Goal: Transaction & Acquisition: Purchase product/service

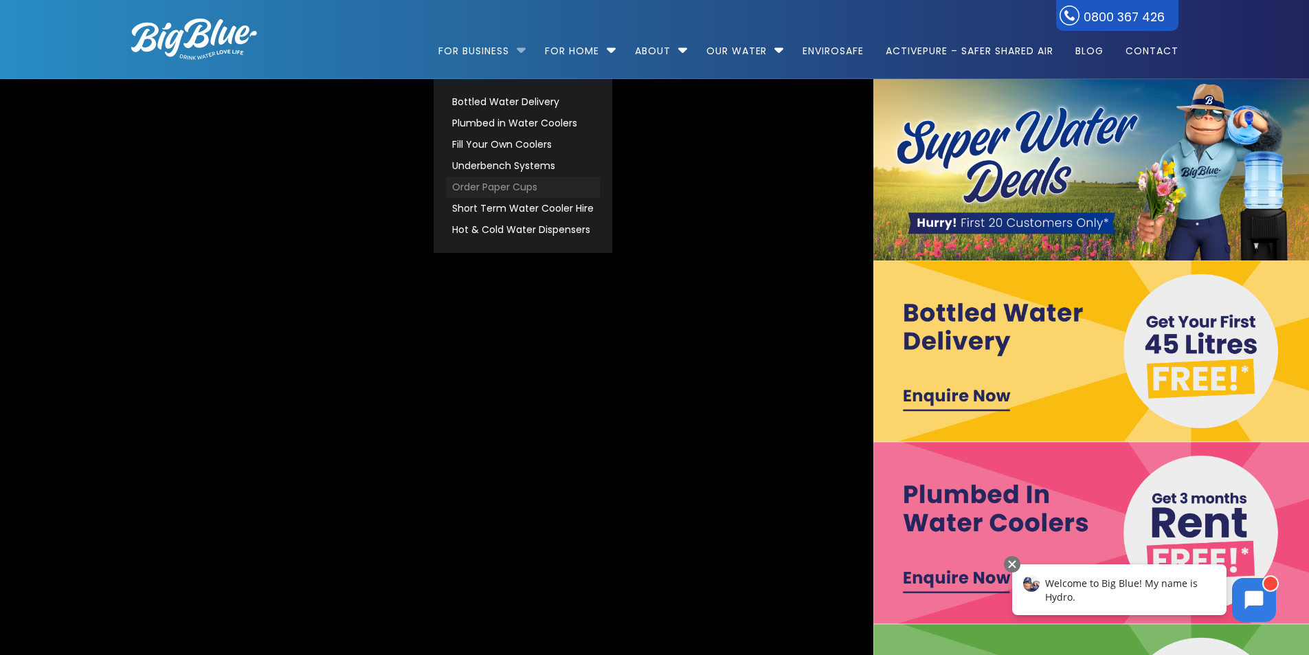
click at [496, 188] on link "Order Paper Cups" at bounding box center [523, 187] width 154 height 21
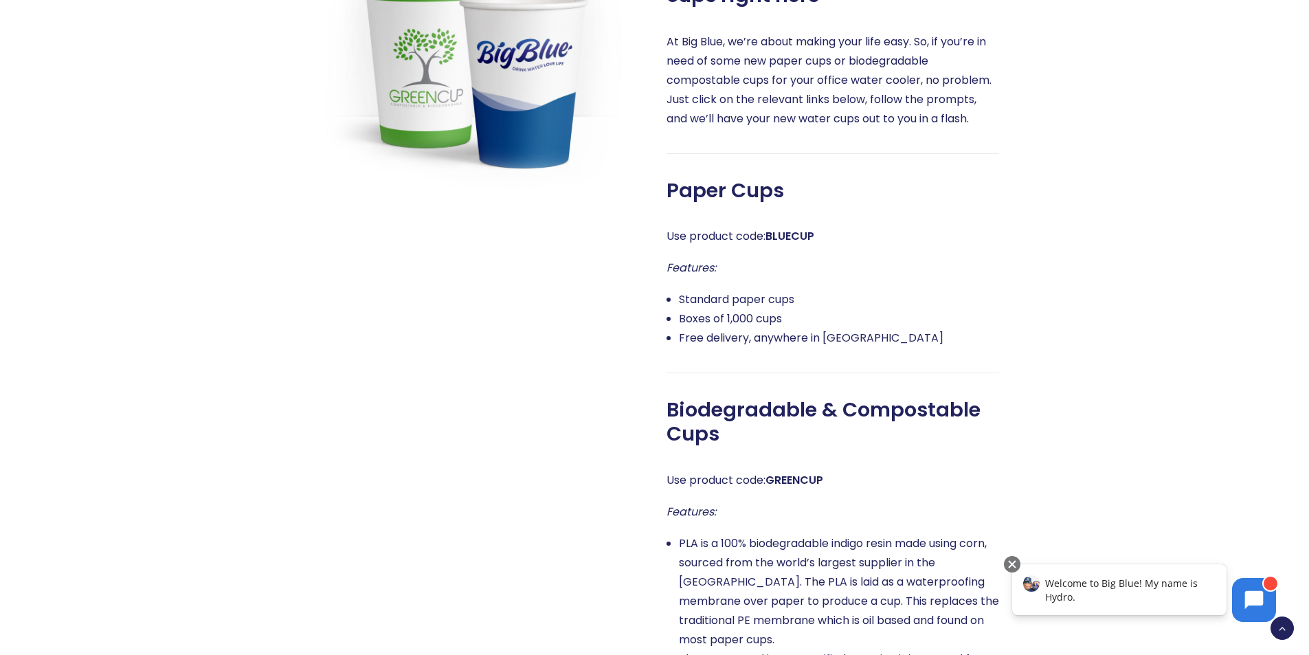
scroll to position [641, 0]
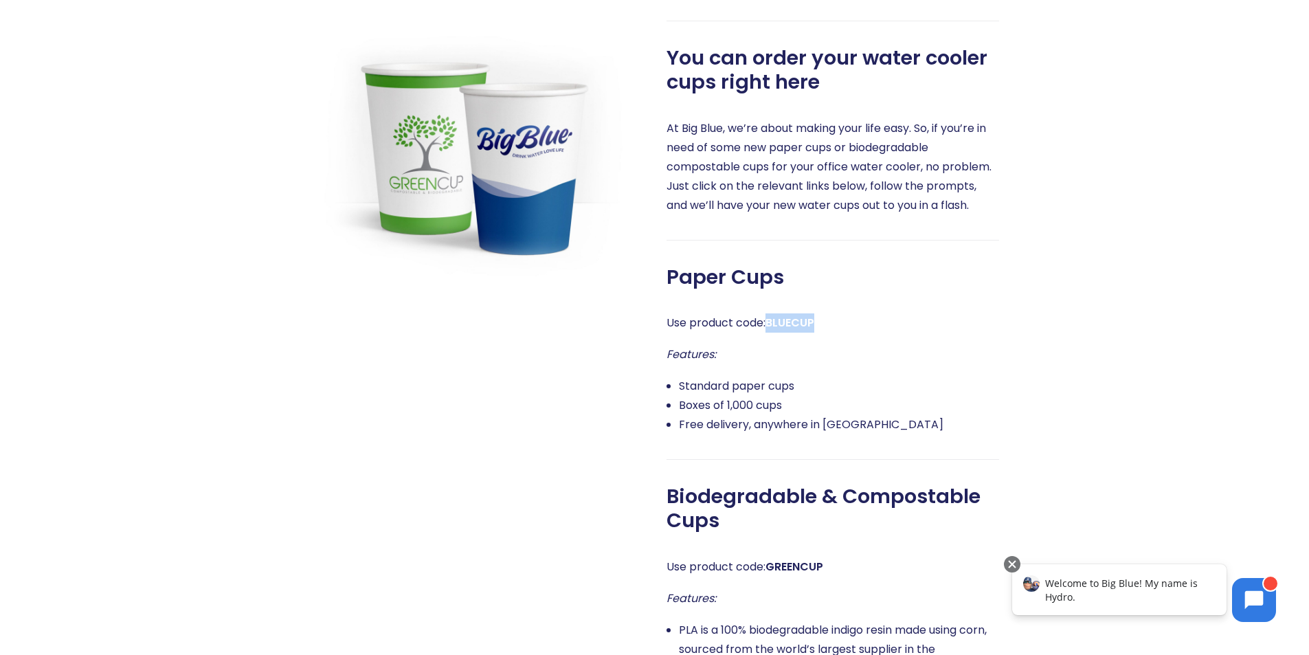
drag, startPoint x: 822, startPoint y: 324, endPoint x: 776, endPoint y: 329, distance: 46.2
click at [771, 323] on p "Use product code: BLUECUP" at bounding box center [833, 322] width 333 height 19
copy strong "BLUECUP"
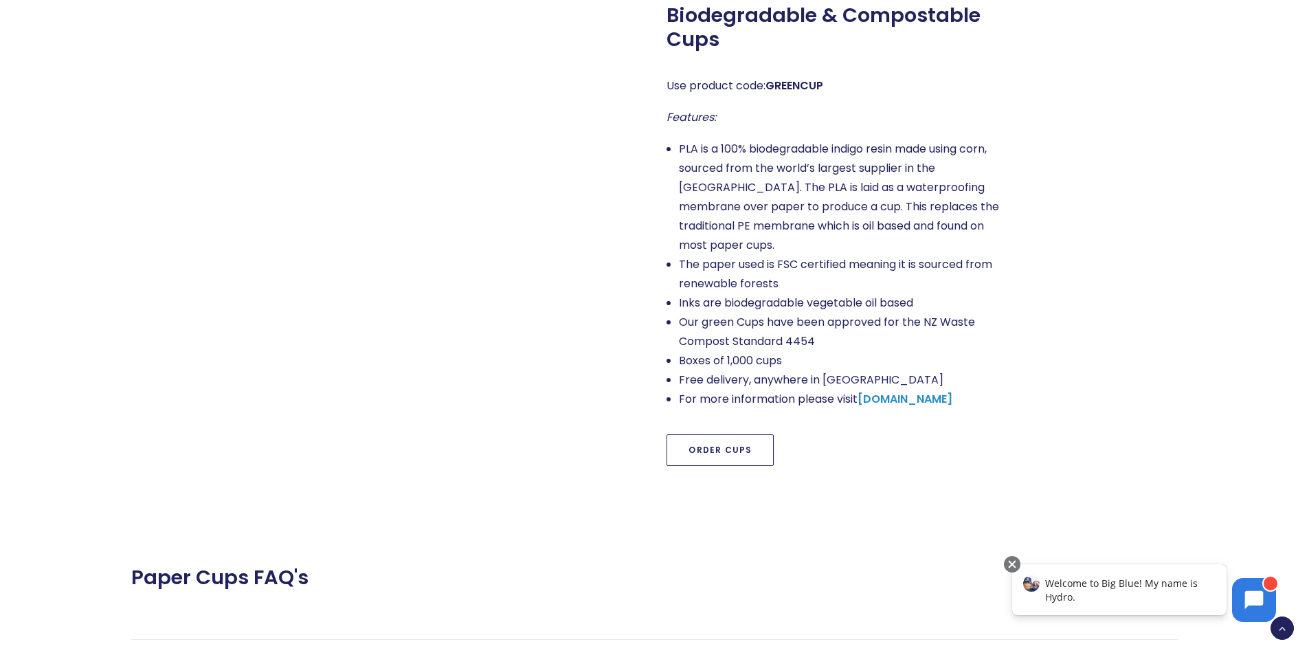
click at [731, 434] on link "Order Cups" at bounding box center [720, 450] width 107 height 32
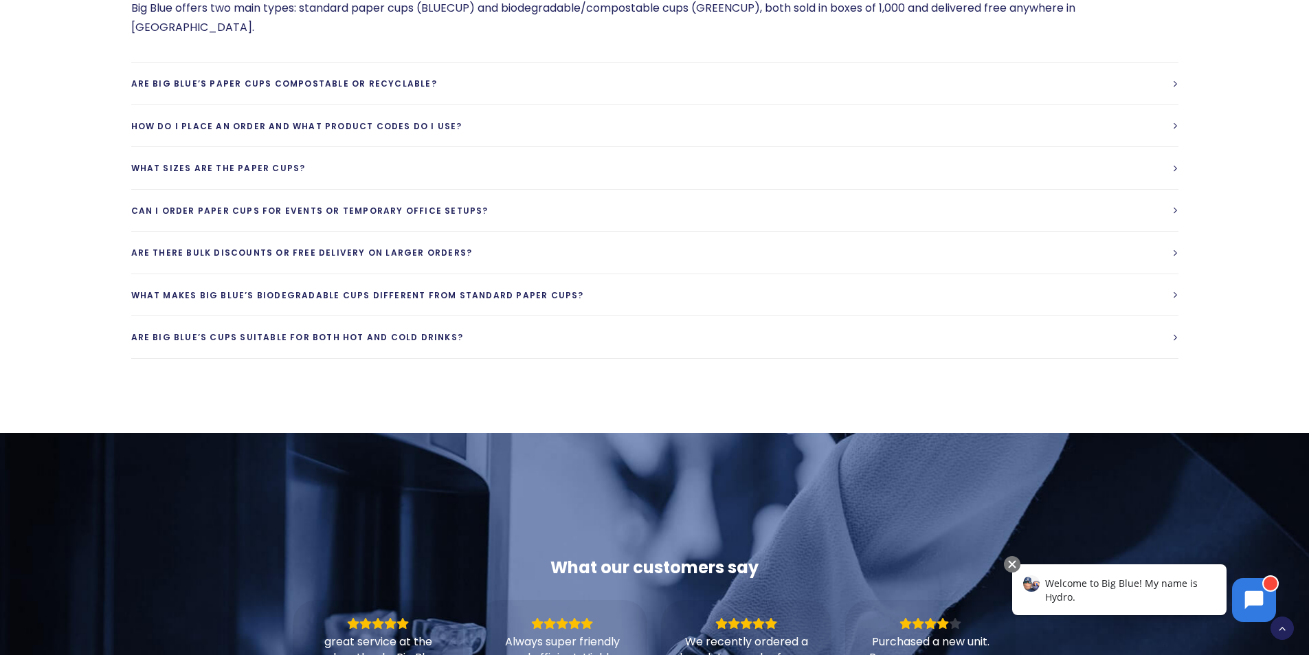
scroll to position [1713, 0]
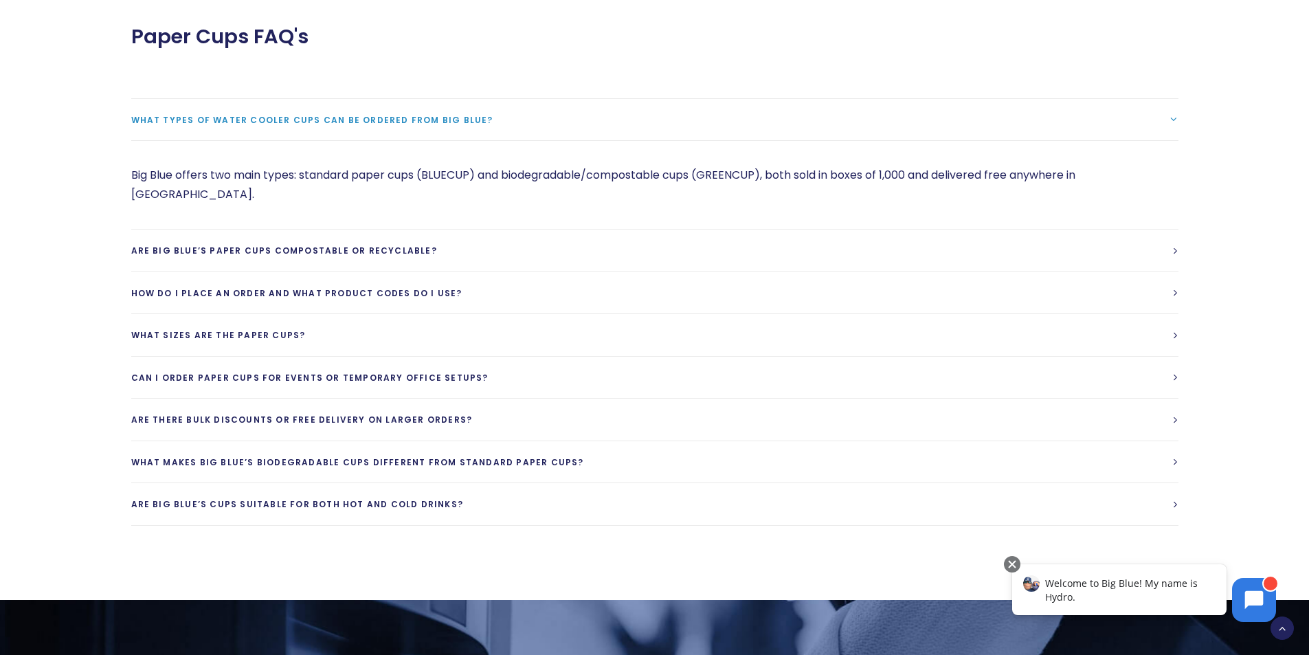
click at [426, 114] on span "What types of water cooler cups can be ordered from Big Blue?" at bounding box center [312, 120] width 362 height 12
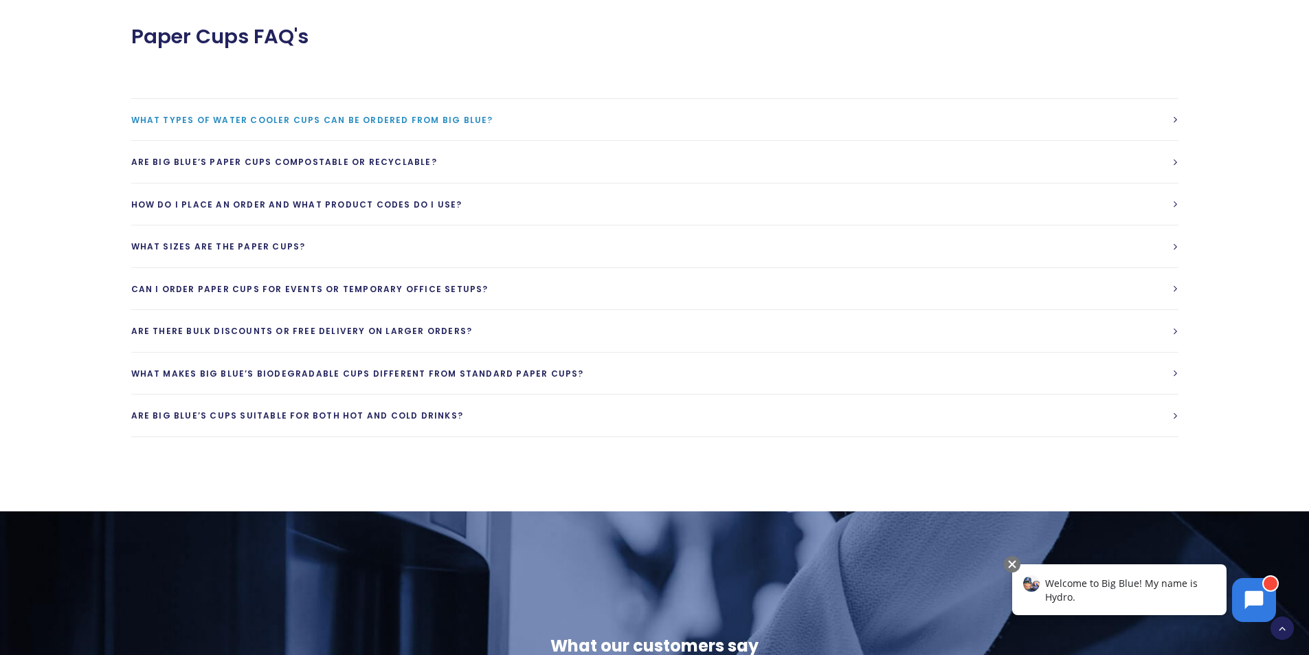
click at [426, 114] on span "What types of water cooler cups can be ordered from Big Blue?" at bounding box center [312, 120] width 362 height 12
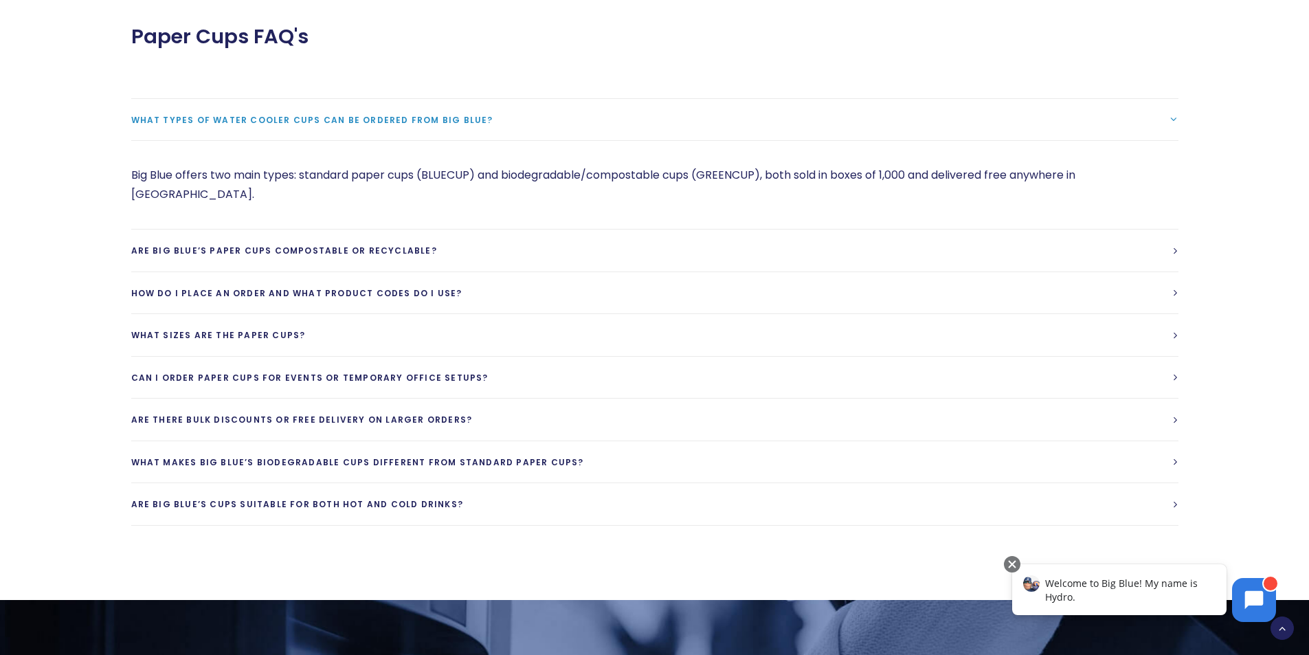
click at [391, 166] on p "Big Blue offers two main types: standard paper cups (BLUECUP) and biodegradable…" at bounding box center [655, 185] width 1048 height 38
click at [501, 230] on link "Are Big Blue’s paper cups compostable or recyclable?" at bounding box center [655, 251] width 1048 height 42
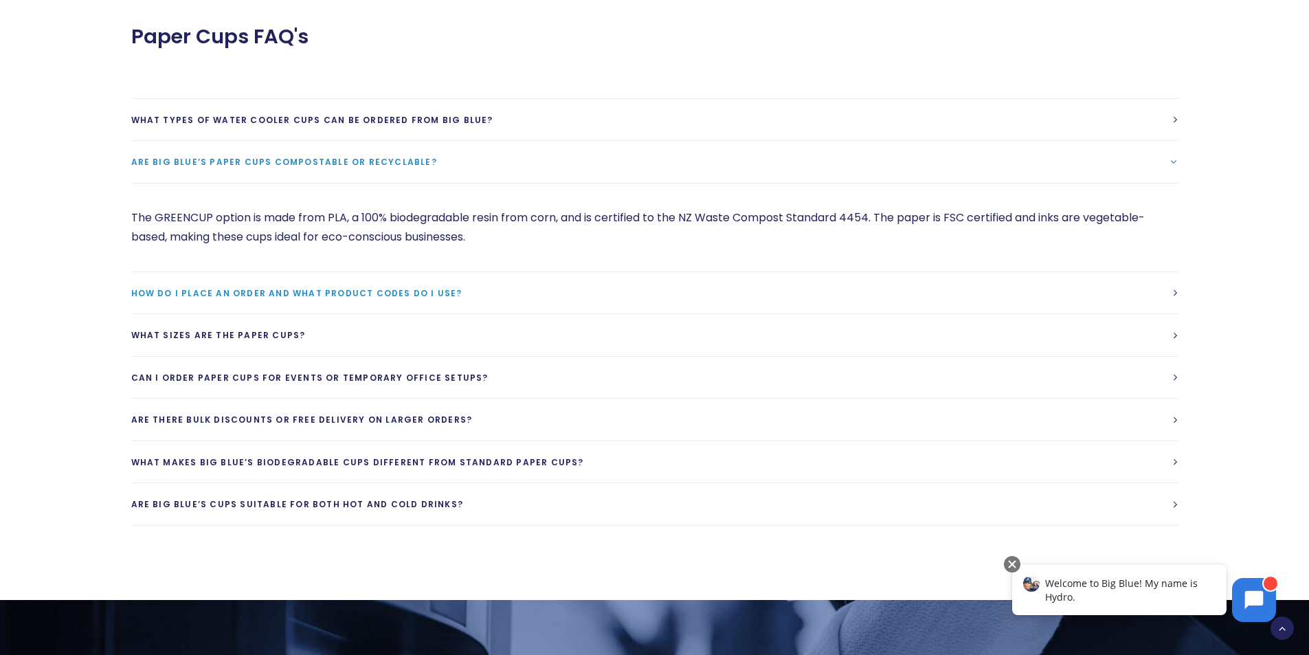
click at [477, 272] on link "How do I place an order and what product codes do I use?" at bounding box center [655, 293] width 1048 height 42
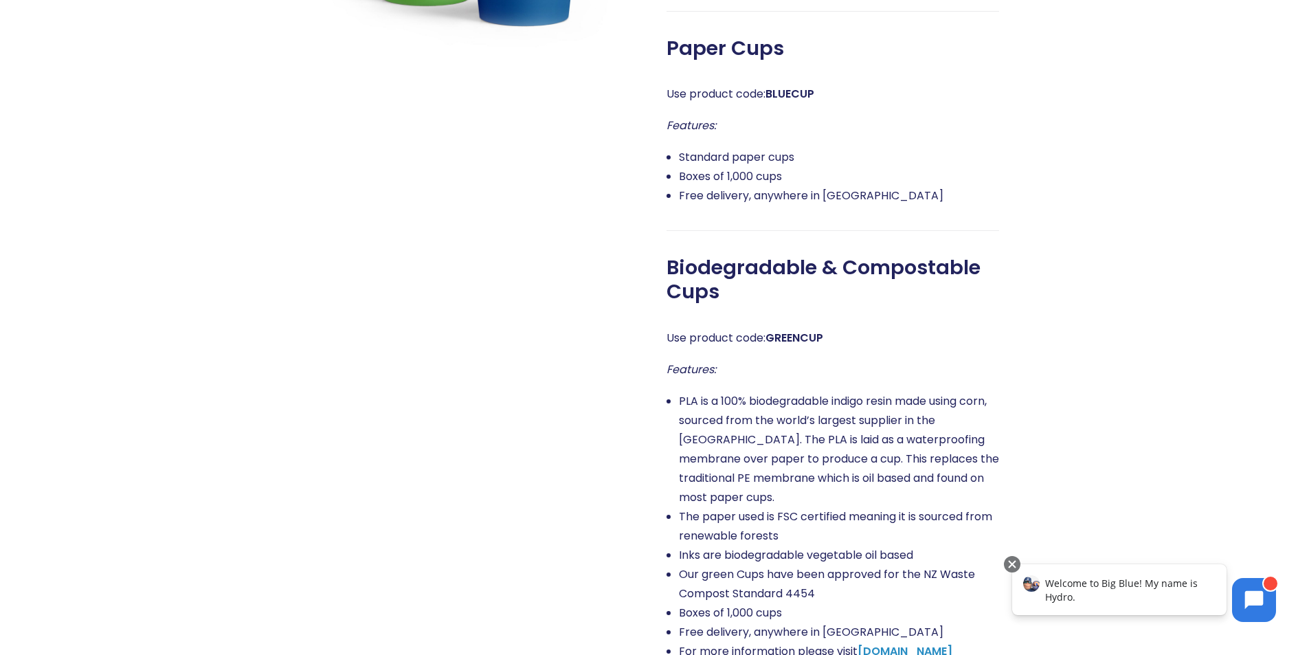
scroll to position [269, 0]
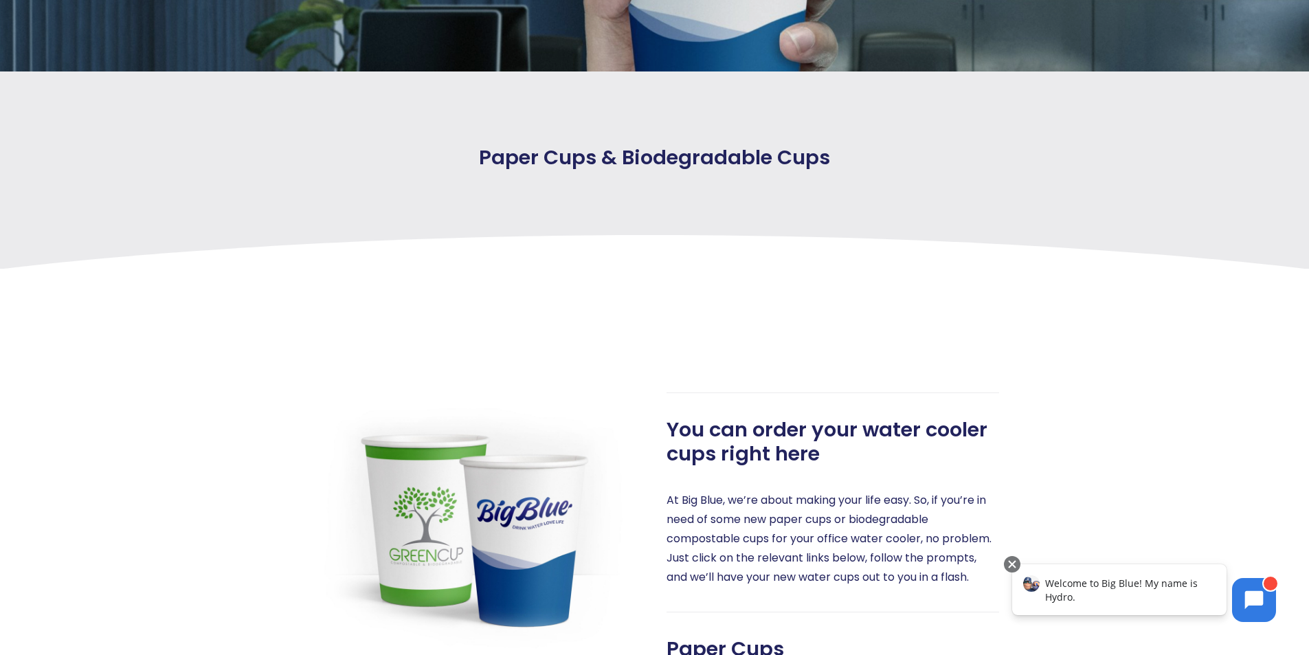
click at [520, 489] on img at bounding box center [475, 520] width 333 height 256
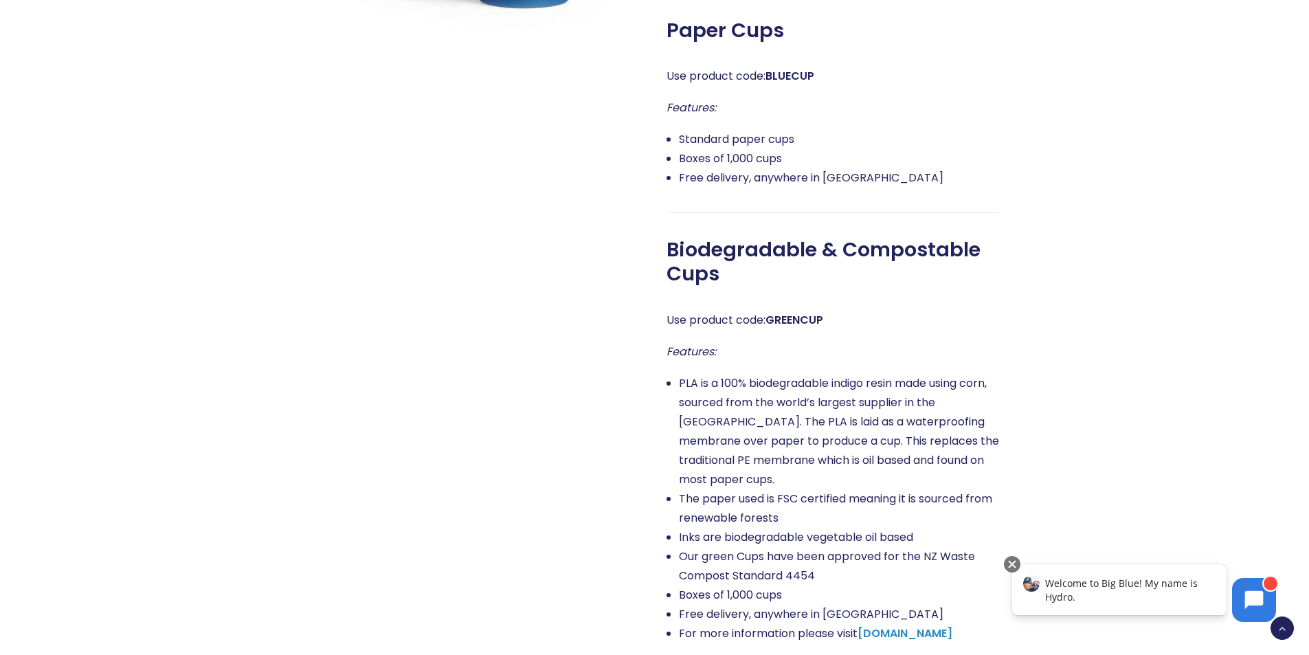
scroll to position [1026, 0]
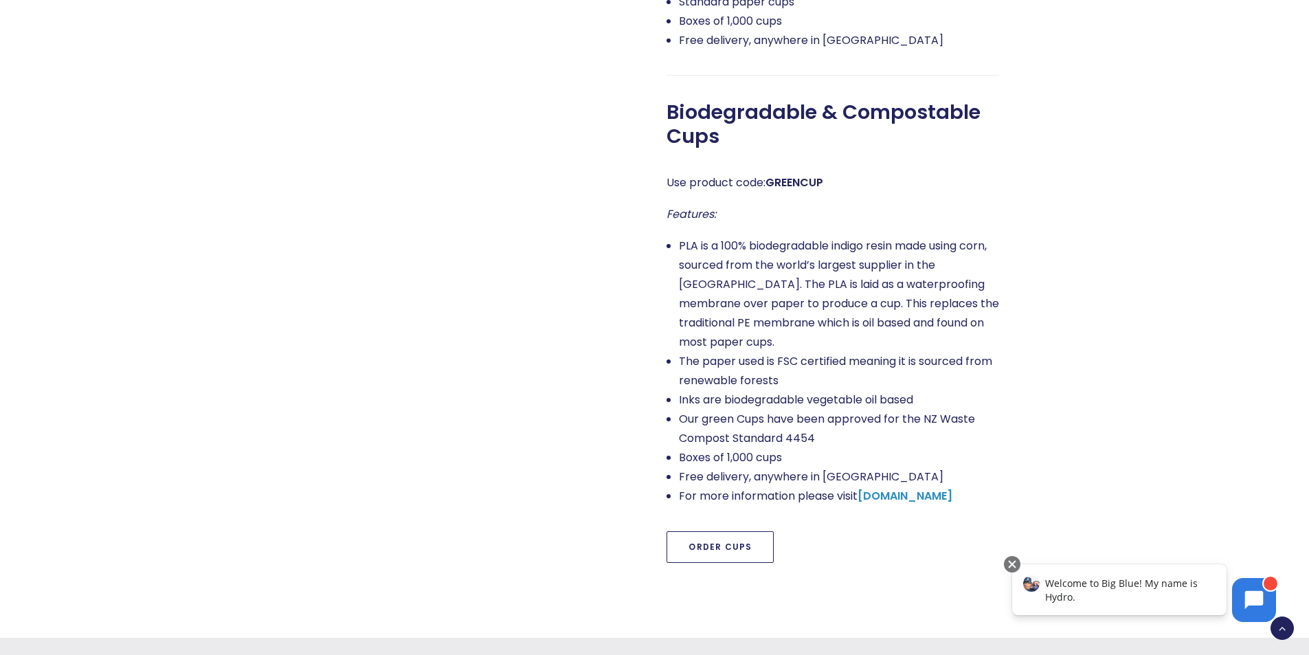
click at [710, 531] on link "Order Cups" at bounding box center [720, 547] width 107 height 32
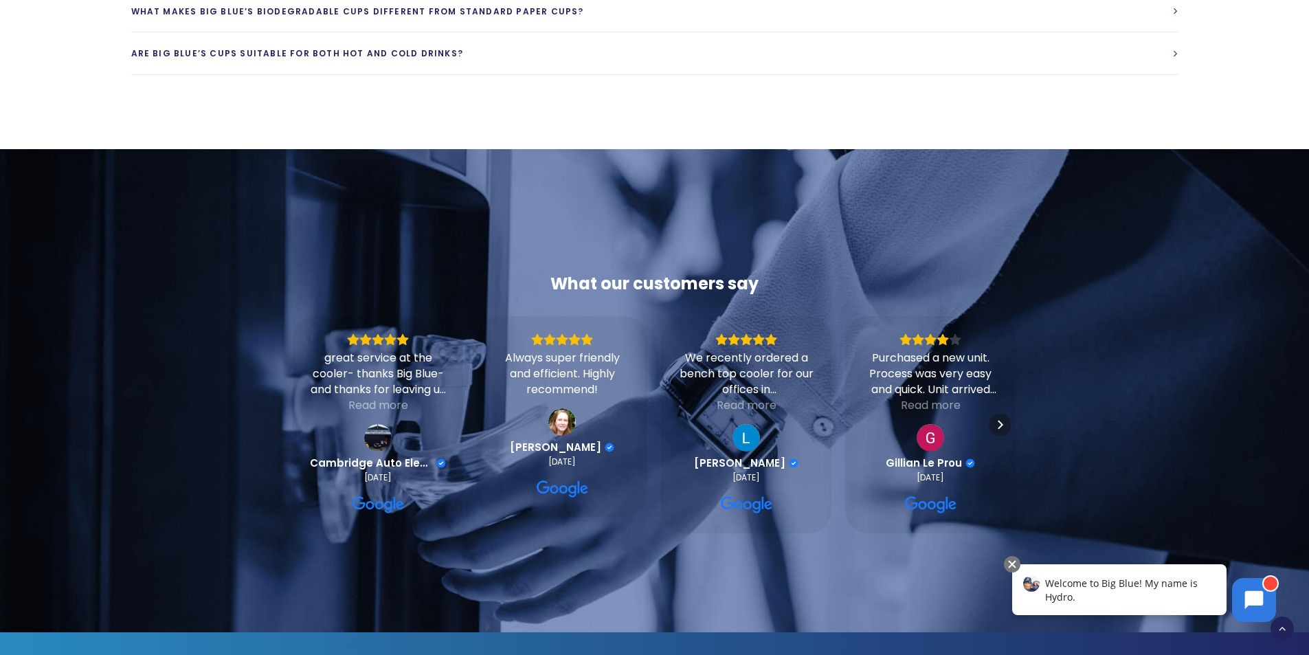
scroll to position [2194, 0]
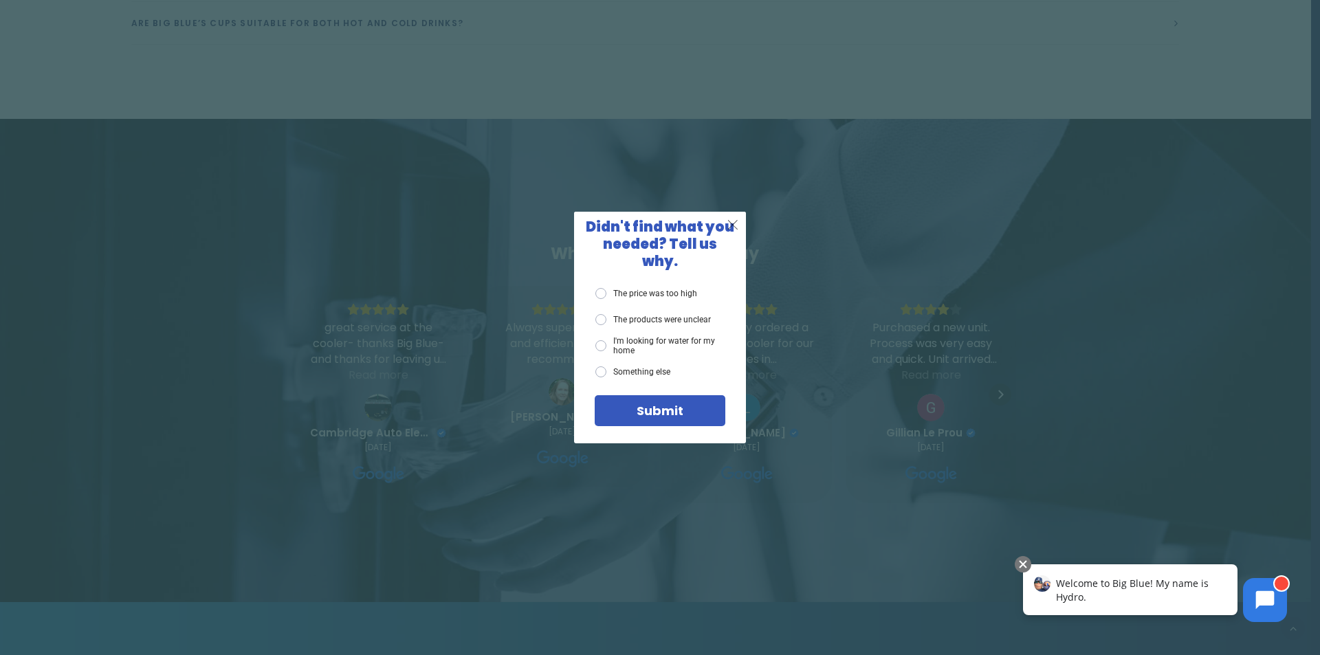
click at [732, 223] on div "X" at bounding box center [733, 225] width 26 height 26
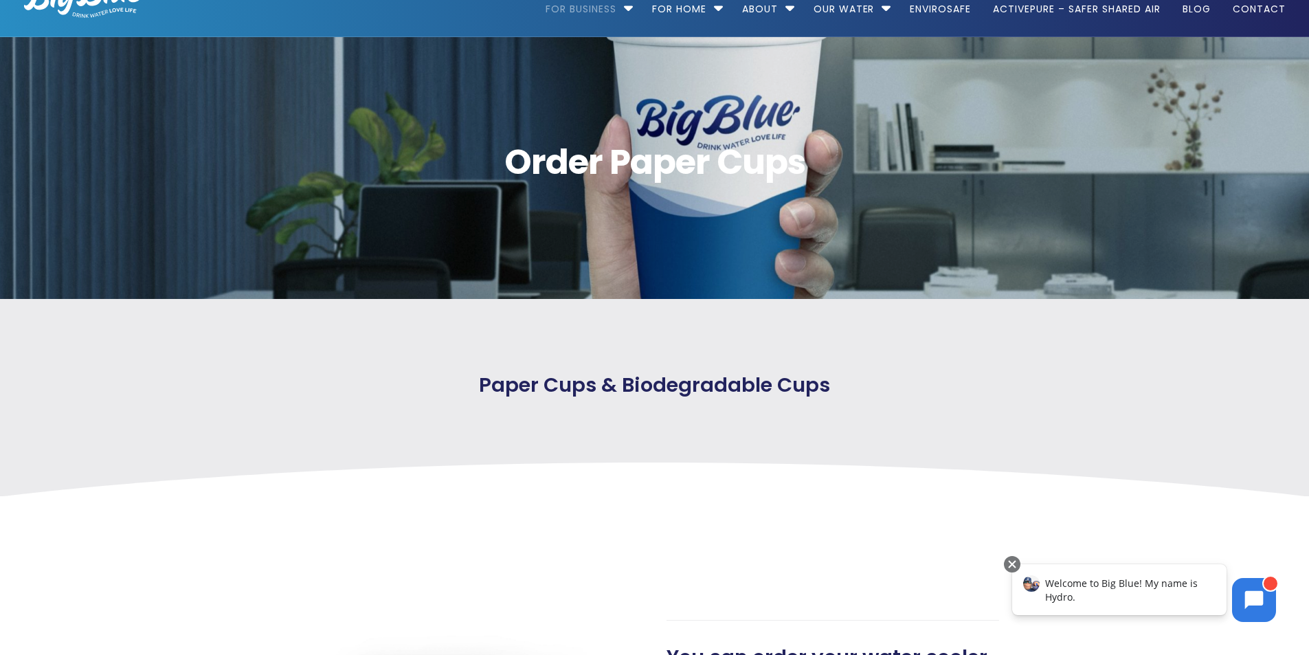
scroll to position [0, 0]
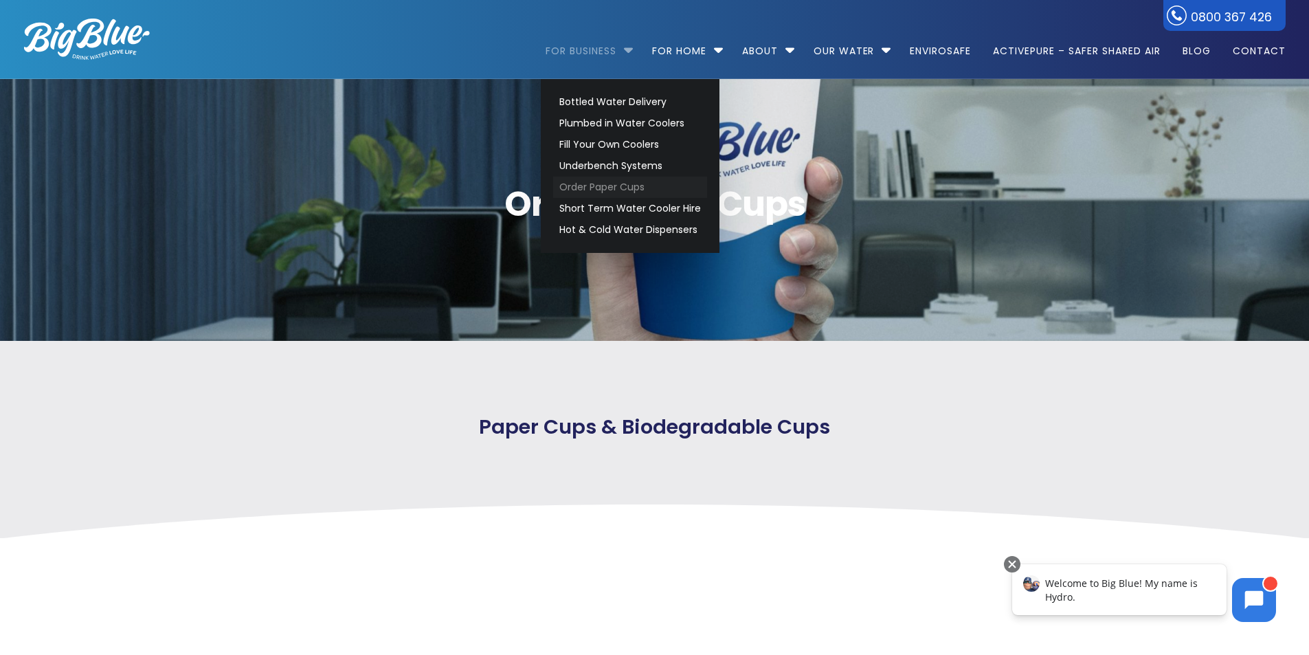
click at [605, 186] on link "Order Paper Cups" at bounding box center [630, 187] width 154 height 21
